Goal: Check status: Check status

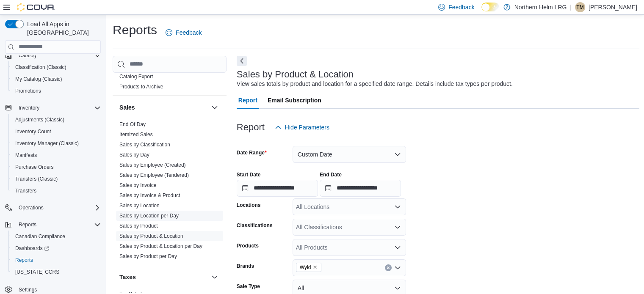
scroll to position [554, 0]
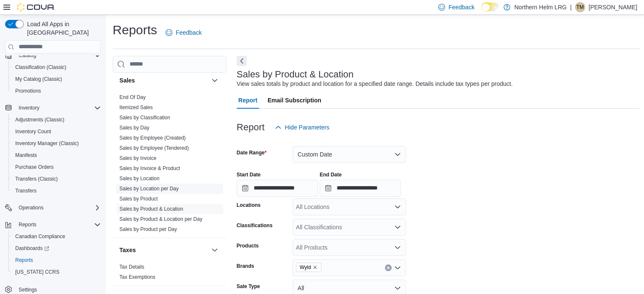
click at [155, 187] on link "Sales by Location per Day" at bounding box center [148, 189] width 59 height 6
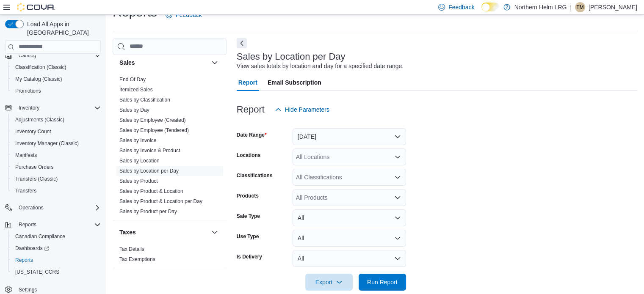
scroll to position [19, 0]
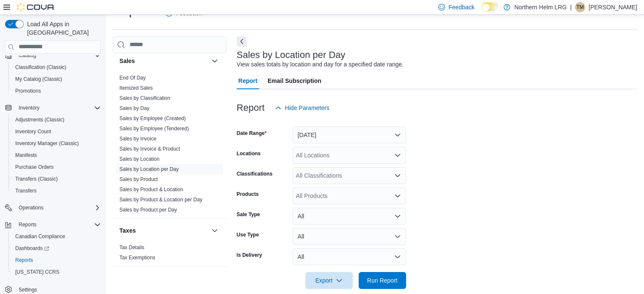
click at [340, 125] on div at bounding box center [437, 121] width 401 height 10
click at [327, 138] on button "[DATE]" at bounding box center [350, 135] width 114 height 17
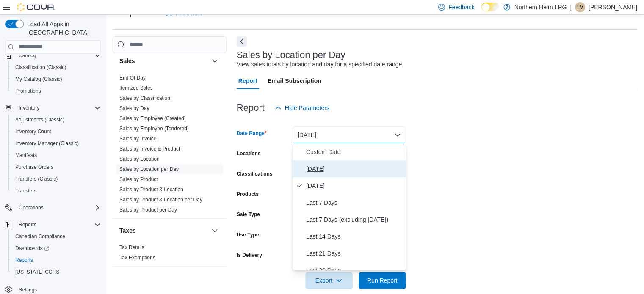
click at [315, 164] on span "[DATE]" at bounding box center [354, 169] width 97 height 10
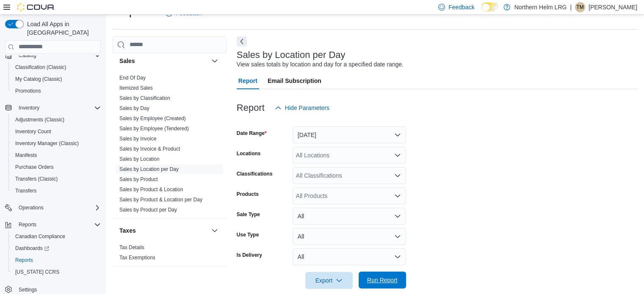
click at [380, 277] on span "Run Report" at bounding box center [382, 280] width 30 height 8
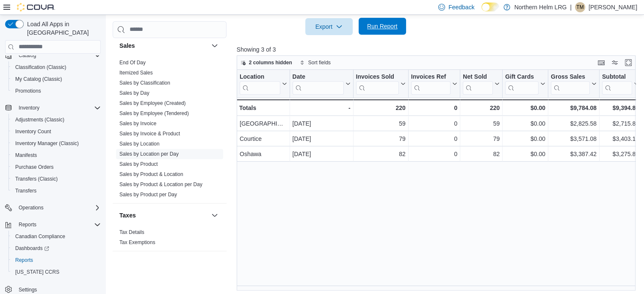
click at [380, 30] on span "Run Report" at bounding box center [382, 26] width 30 height 8
